Goal: Find specific page/section: Find specific page/section

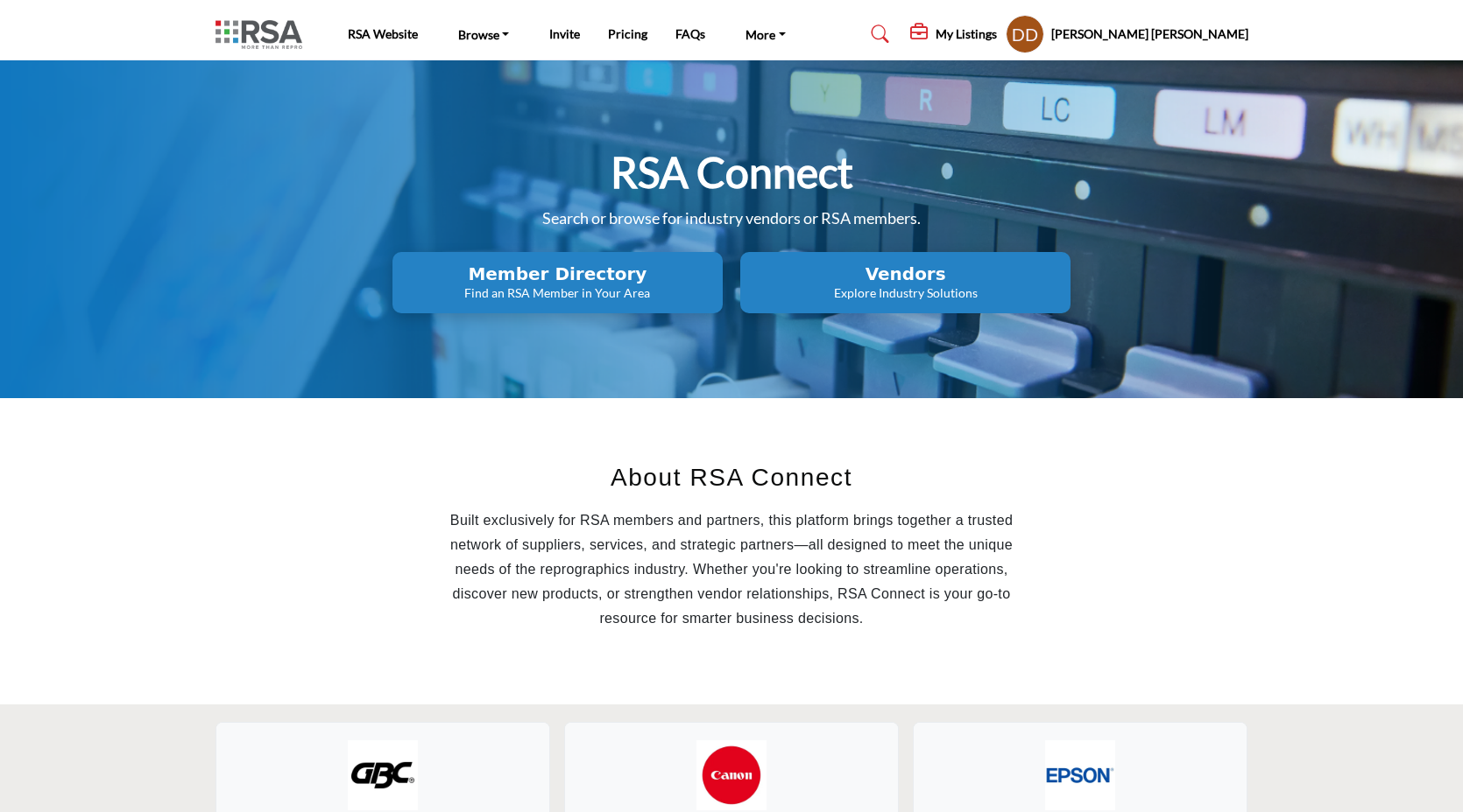
click at [536, 298] on p "Find an RSA Member in Your Area" at bounding box center [557, 292] width 320 height 18
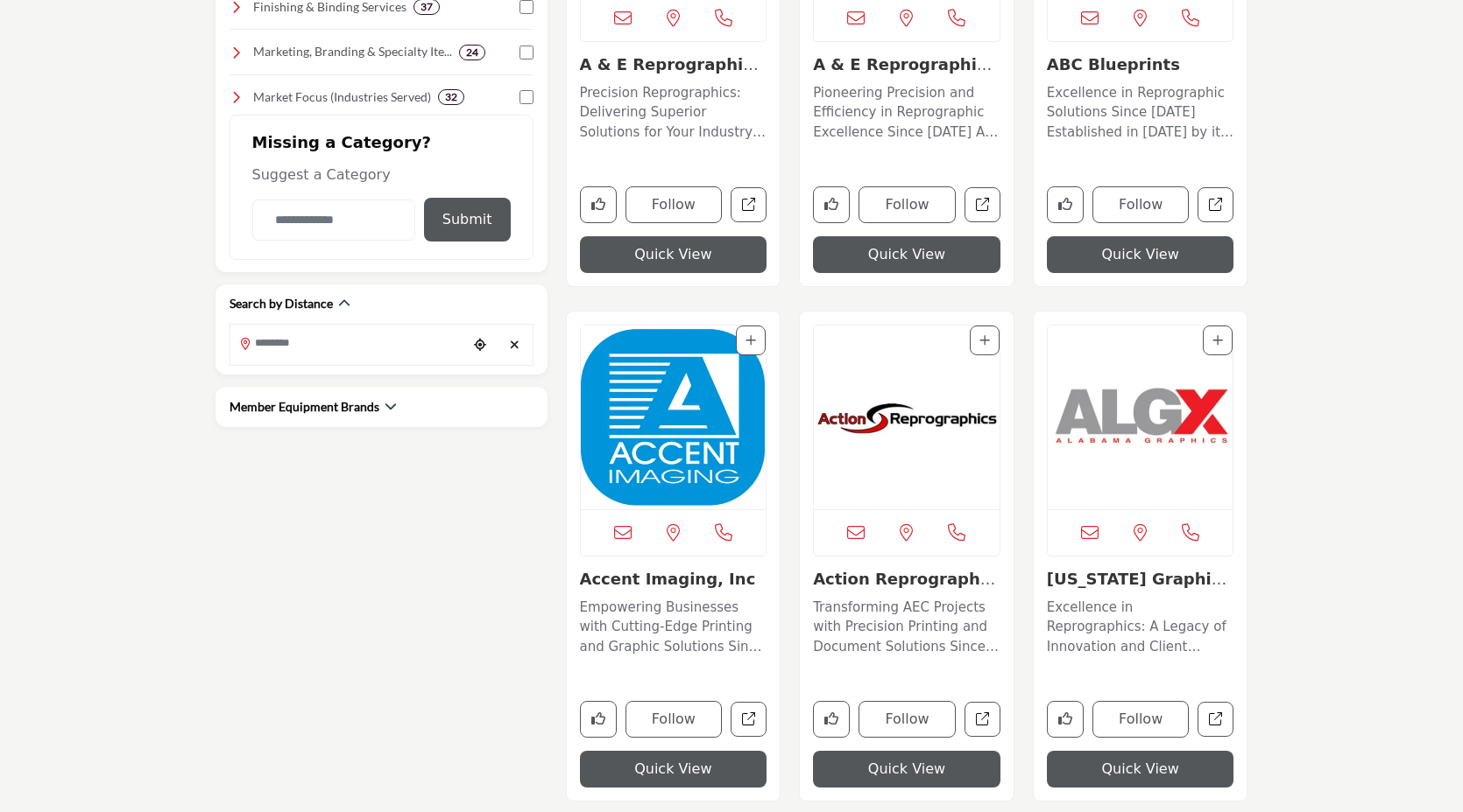
scroll to position [708, 0]
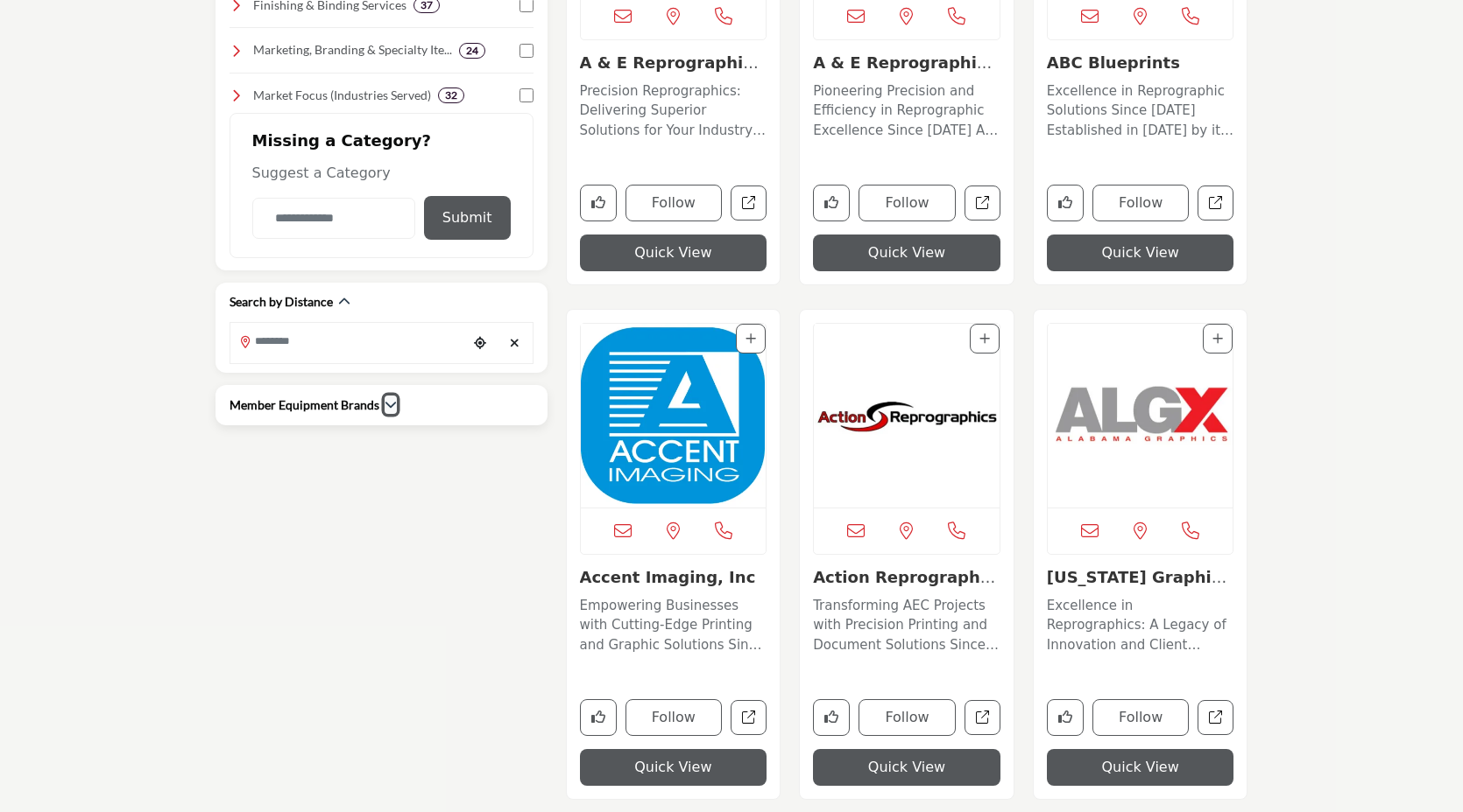
click at [390, 402] on icon "button" at bounding box center [390, 404] width 12 height 12
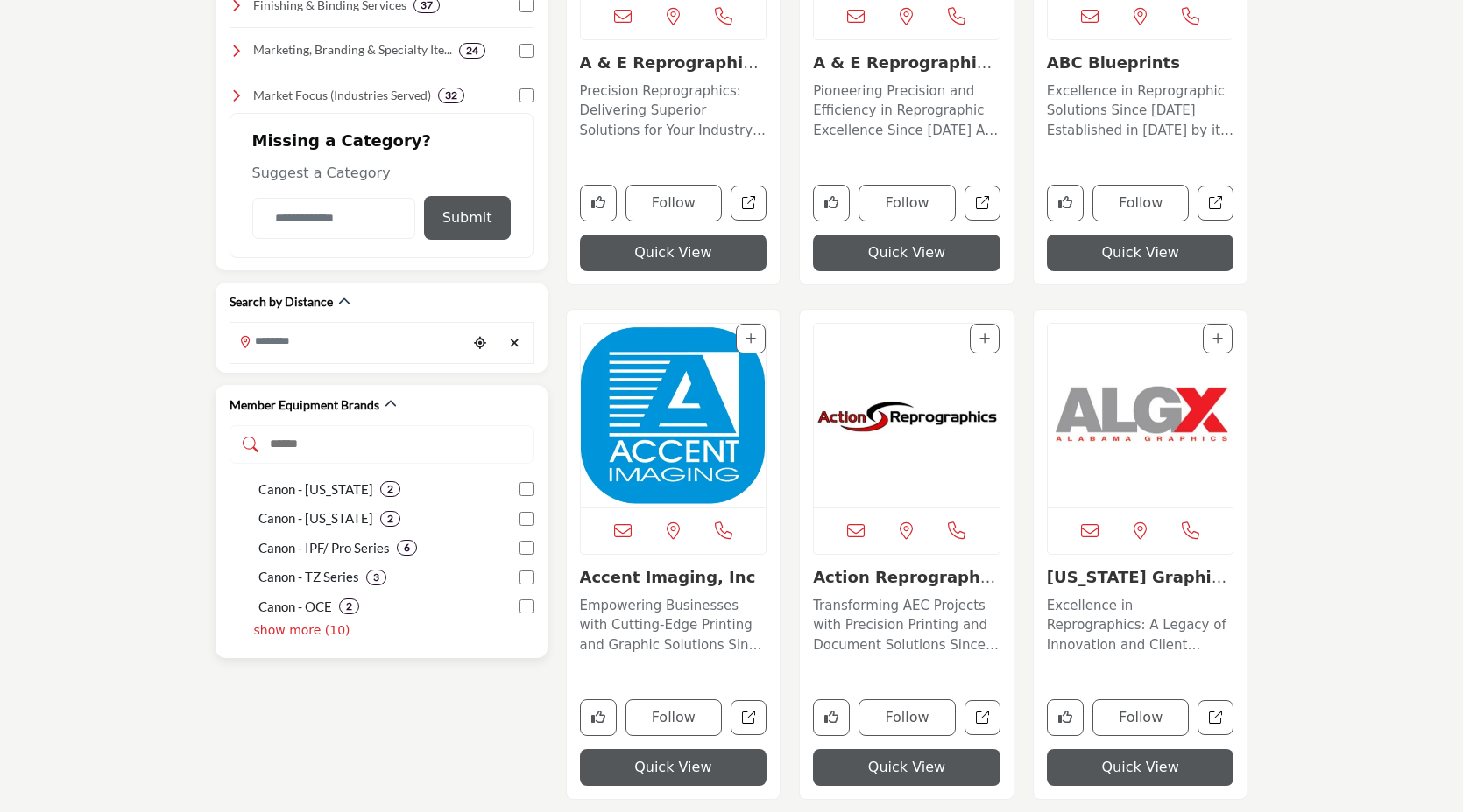
click at [294, 632] on p "show more (10)" at bounding box center [302, 631] width 96 height 19
